Goal: Task Accomplishment & Management: Manage account settings

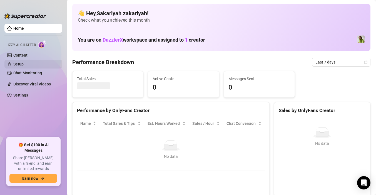
click at [24, 66] on link "Setup" at bounding box center [18, 64] width 10 height 4
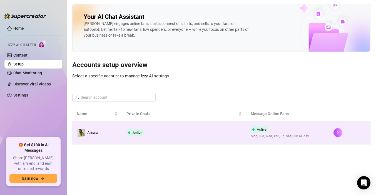
click at [190, 129] on td "Active" at bounding box center [184, 133] width 124 height 22
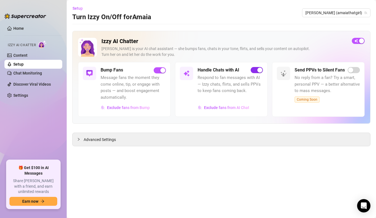
click at [254, 70] on span "button" at bounding box center [256, 70] width 12 height 6
click at [20, 75] on link "Chat Monitoring" at bounding box center [27, 73] width 29 height 4
